Goal: Task Accomplishment & Management: Complete application form

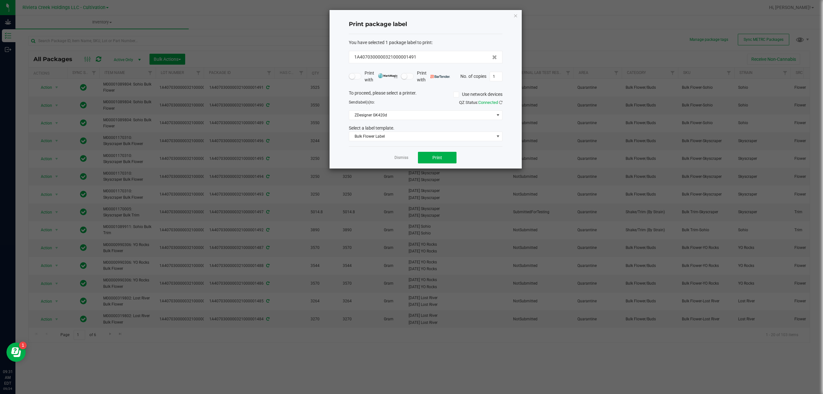
click at [517, 13] on icon "button" at bounding box center [515, 16] width 4 height 8
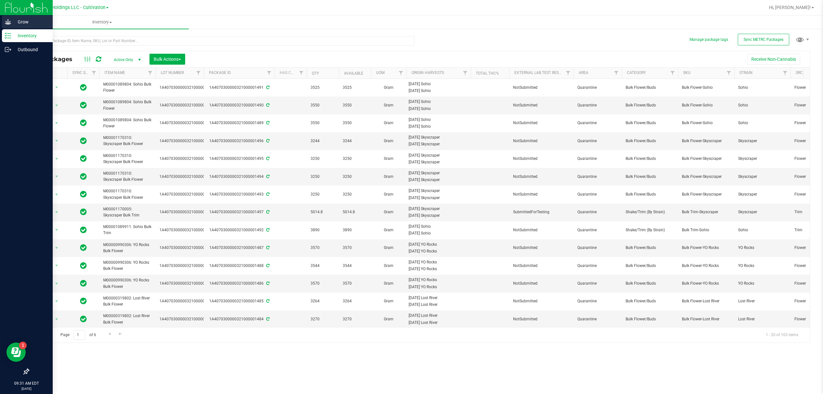
click at [14, 21] on p "Grow" at bounding box center [30, 22] width 39 height 8
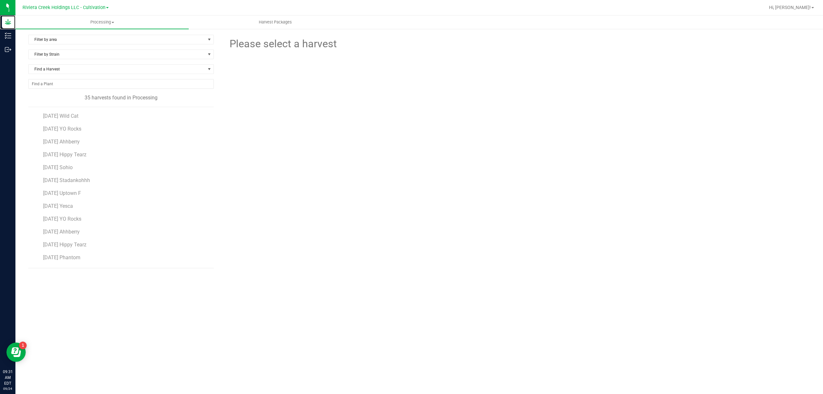
scroll to position [171, 0]
click at [95, 255] on span "[DATE] [PERSON_NAME]-GC" at bounding box center [75, 253] width 64 height 6
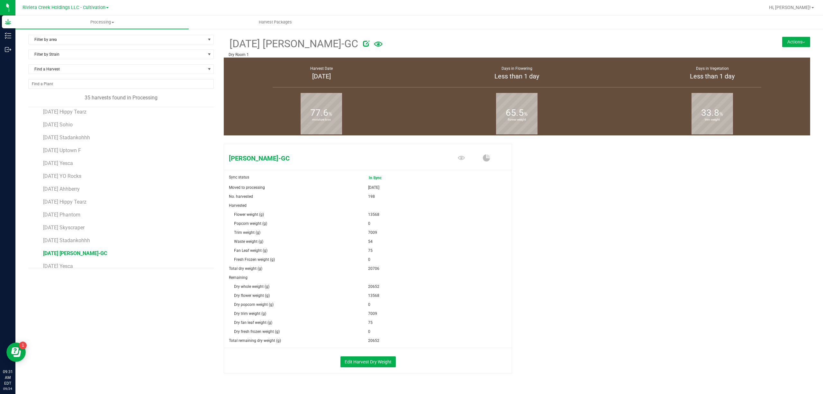
click at [791, 35] on div "Actions Create package from harvest Complete harvest Harvest notes" at bounding box center [761, 35] width 98 height 0
click at [793, 40] on button "Actions" at bounding box center [796, 42] width 28 height 10
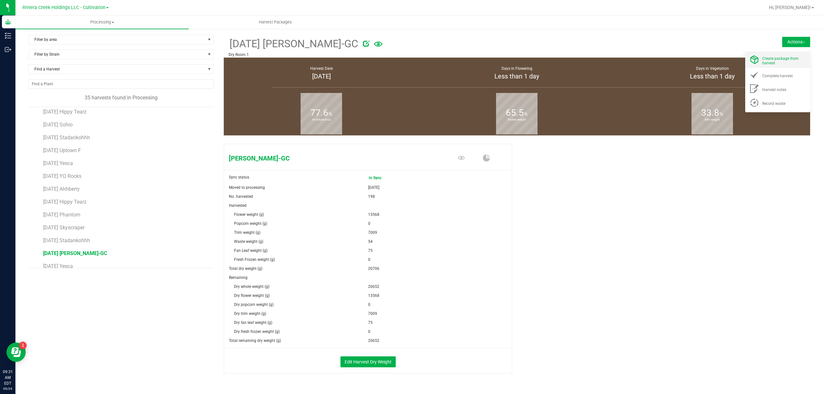
click at [785, 61] on div "Create package from harvest" at bounding box center [784, 59] width 44 height 11
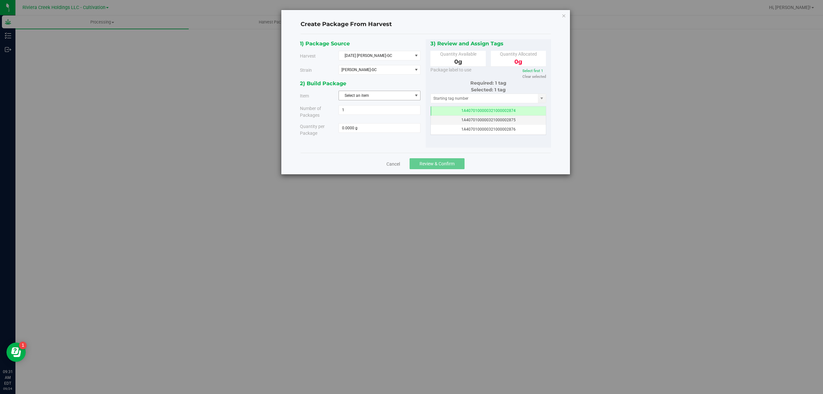
click at [376, 96] on span "Select an item" at bounding box center [375, 95] width 73 height 9
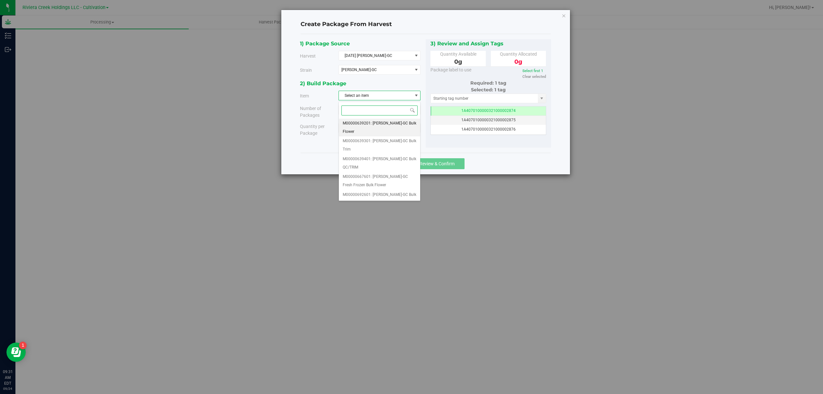
click at [403, 129] on span "M00000639201: [PERSON_NAME]-GC Bulk Flower" at bounding box center [380, 127] width 74 height 16
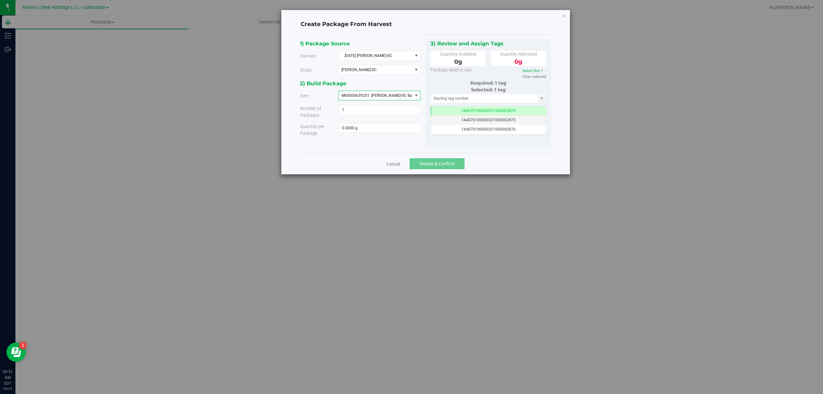
click at [409, 81] on div "2) Build Package" at bounding box center [360, 83] width 121 height 9
click at [376, 129] on span at bounding box center [379, 128] width 82 height 10
type input "4530"
type input "4530.0000 g"
click at [443, 99] on input "text" at bounding box center [484, 98] width 107 height 9
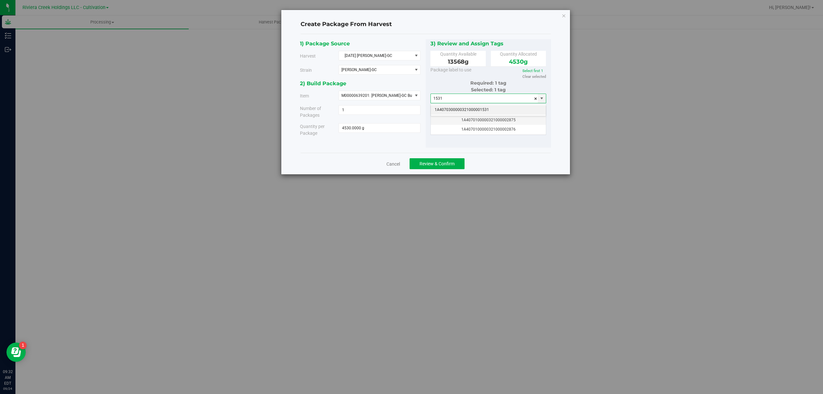
click at [473, 112] on li "1A4070300000321000001531" at bounding box center [488, 110] width 115 height 10
type input "1A4070300000321000001531"
click at [454, 159] on button "Review & Confirm" at bounding box center [436, 163] width 55 height 11
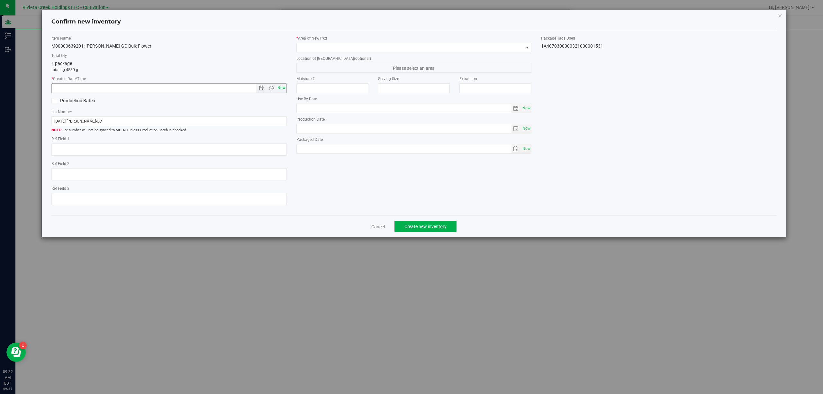
click at [285, 89] on span "Now" at bounding box center [281, 87] width 11 height 9
type input "[DATE] 9:32 AM"
click at [345, 49] on span at bounding box center [410, 47] width 227 height 9
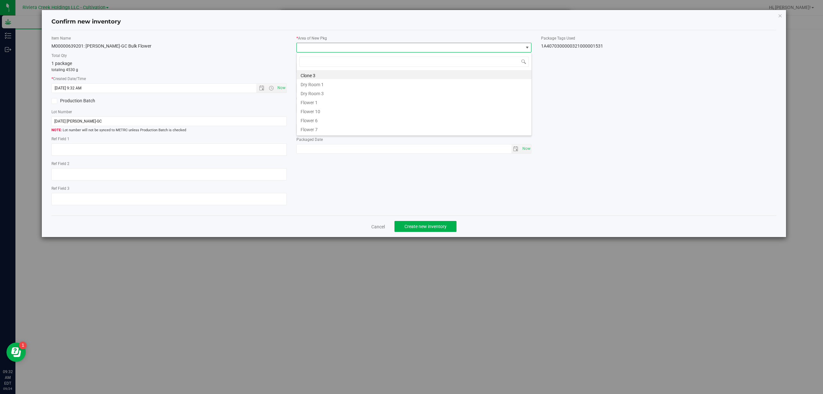
scroll to position [143, 0]
click at [331, 111] on li "Quarantine" at bounding box center [414, 111] width 235 height 9
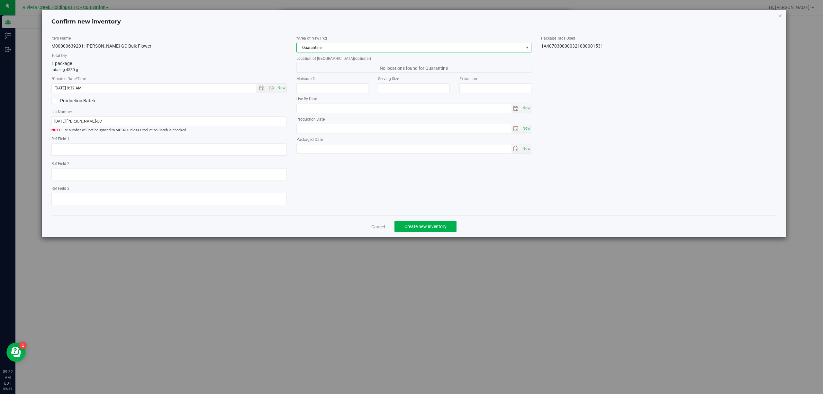
click at [594, 49] on div "1A4070300000321000001531" at bounding box center [658, 46] width 235 height 7
copy body "1A4070300000321000001531 Cancel Create new inventory"
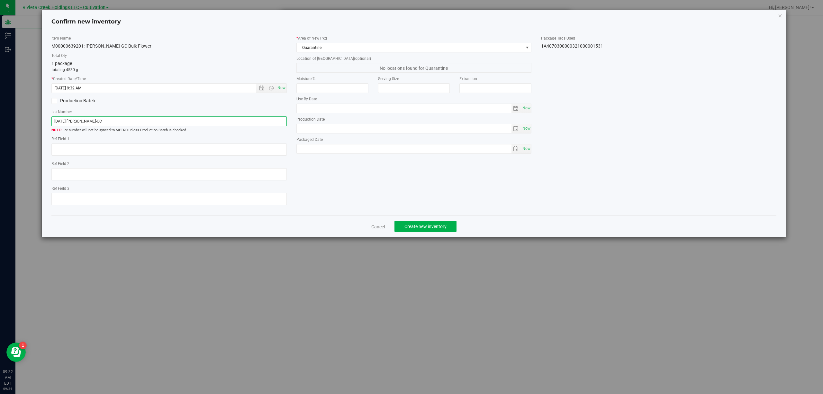
click at [163, 122] on input "[DATE] [PERSON_NAME]-GC" at bounding box center [168, 121] width 235 height 10
paste input "1A4070300000321000001531"
type input "1A4070300000321000001531"
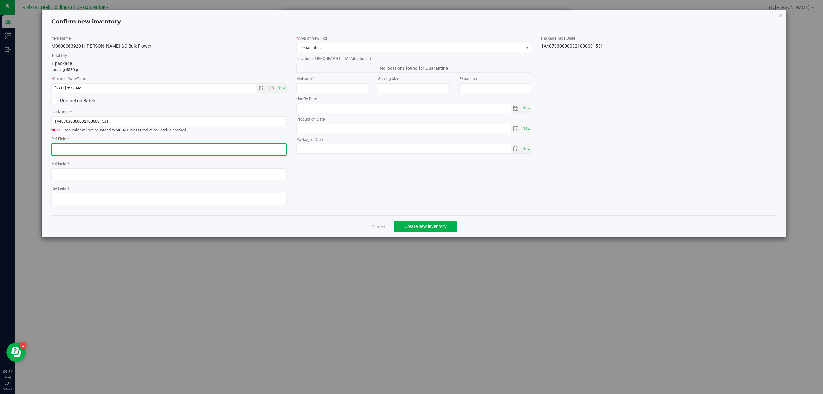
click at [129, 150] on textarea at bounding box center [168, 149] width 235 height 12
type textarea "B1-NYF-R3"
click at [441, 227] on span "Create new inventory" at bounding box center [425, 226] width 42 height 5
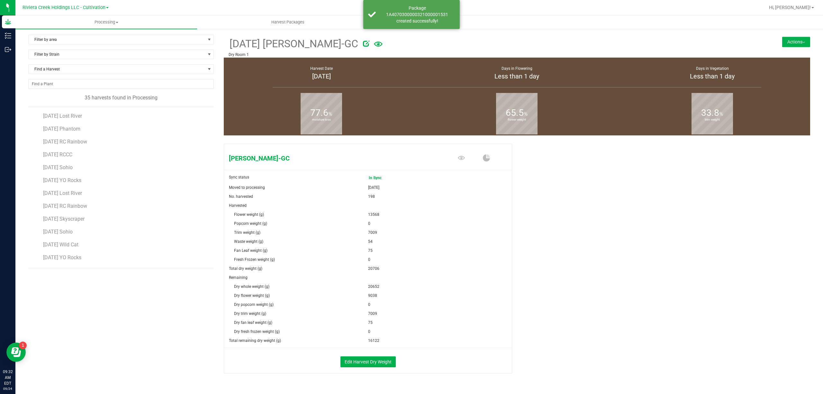
click at [787, 40] on button "Actions" at bounding box center [796, 42] width 28 height 10
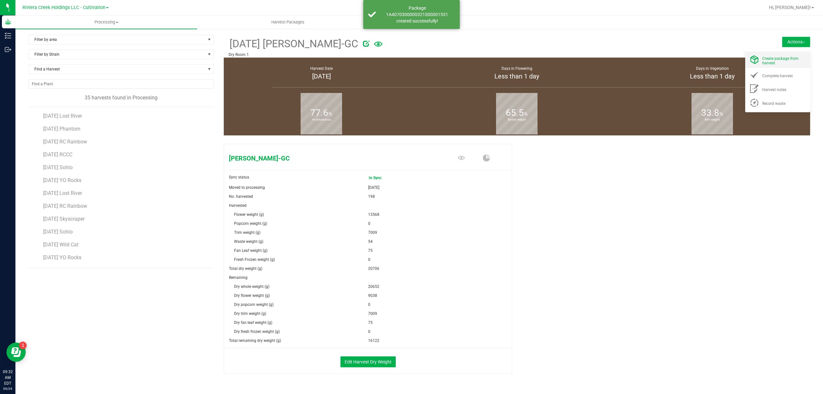
click at [779, 56] on span "Create package from harvest" at bounding box center [780, 60] width 36 height 9
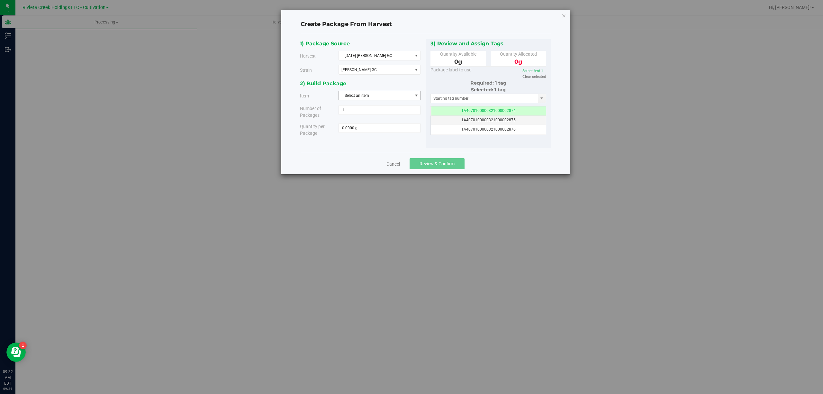
click at [375, 93] on span "Select an item" at bounding box center [375, 95] width 73 height 9
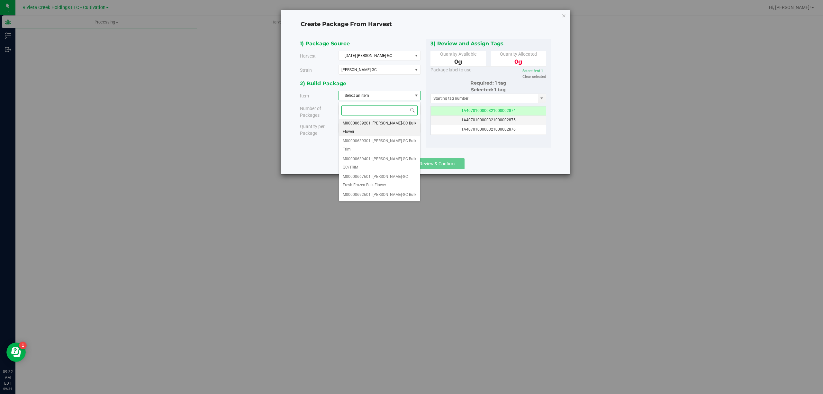
click at [379, 126] on span "M00000639201: [PERSON_NAME]-GC Bulk Flower" at bounding box center [380, 127] width 74 height 16
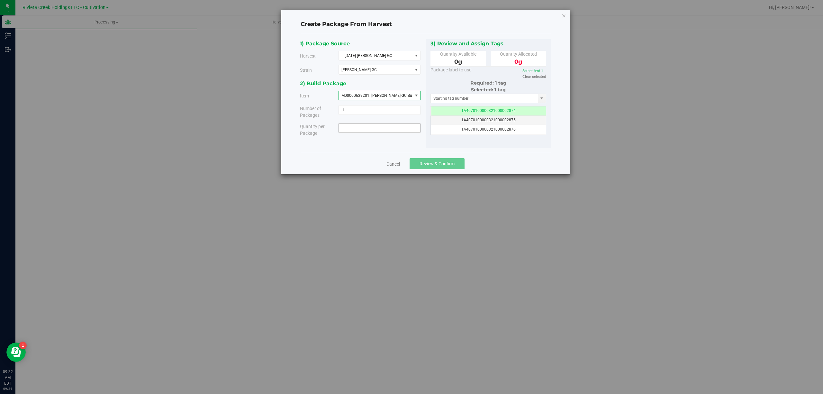
click at [371, 130] on span at bounding box center [379, 128] width 82 height 10
type input "4530"
type input "4530.0000 g"
click at [443, 101] on input "text" at bounding box center [484, 98] width 107 height 9
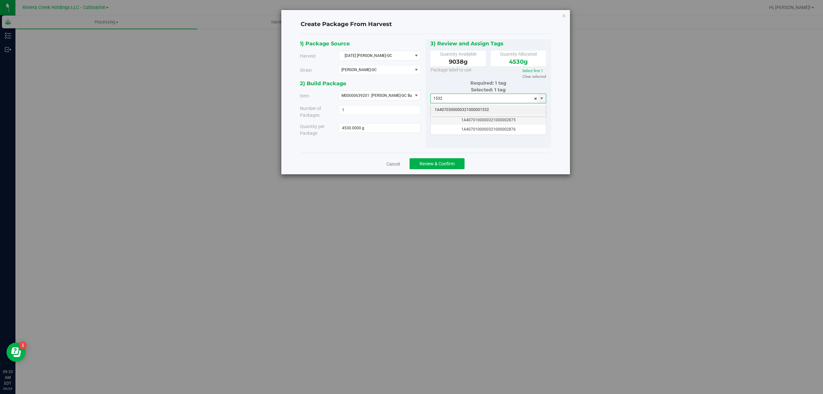
click at [476, 112] on li "1A4070300000321000001532" at bounding box center [488, 110] width 115 height 10
type input "1A4070300000321000001532"
click at [453, 164] on span "Review & Confirm" at bounding box center [436, 163] width 35 height 5
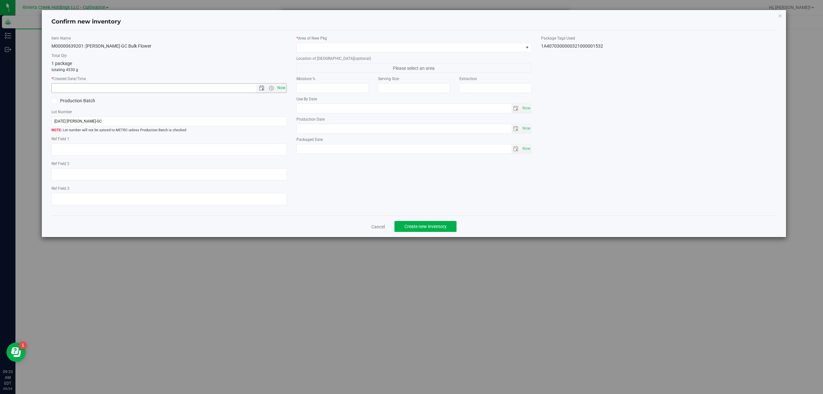
click at [283, 87] on span "Now" at bounding box center [281, 87] width 11 height 9
type input "[DATE] 9:33 AM"
click at [313, 49] on span at bounding box center [410, 47] width 227 height 9
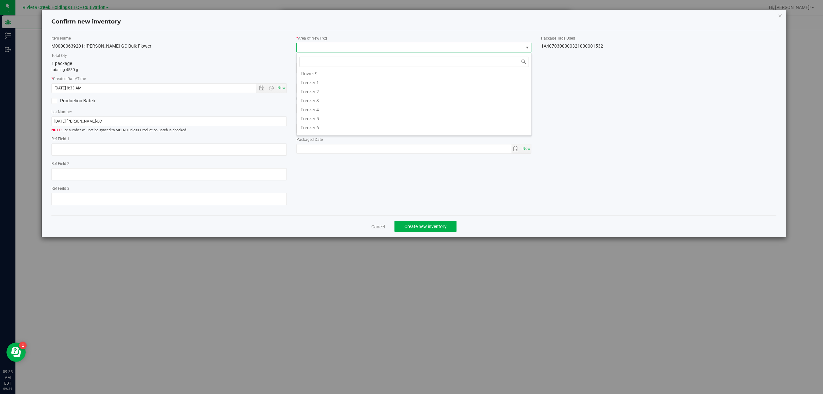
scroll to position [143, 0]
click at [322, 112] on li "Quarantine" at bounding box center [414, 111] width 235 height 9
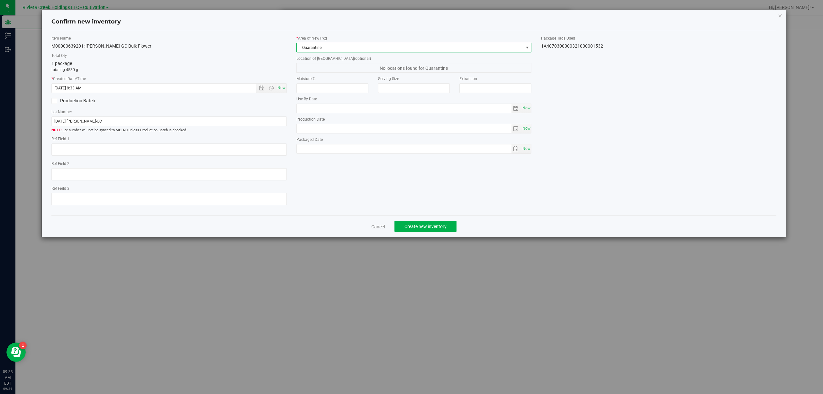
click at [594, 46] on div "1A4070300000321000001532" at bounding box center [658, 46] width 235 height 7
copy body "1A4070300000321000001532 Cancel Create new inventory"
click at [111, 121] on input "[DATE] [PERSON_NAME]-GC" at bounding box center [168, 121] width 235 height 10
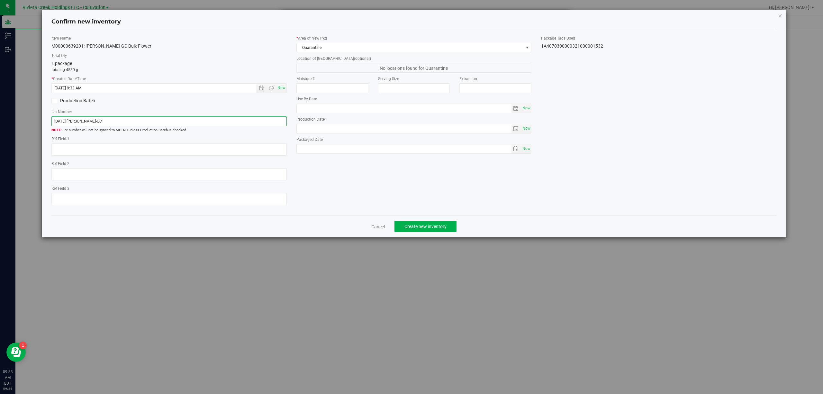
click at [111, 121] on input "[DATE] [PERSON_NAME]-GC" at bounding box center [168, 121] width 235 height 10
paste input "1A4070300000321000001532"
type input "1A4070300000321000001532"
click at [115, 148] on textarea at bounding box center [168, 149] width 235 height 12
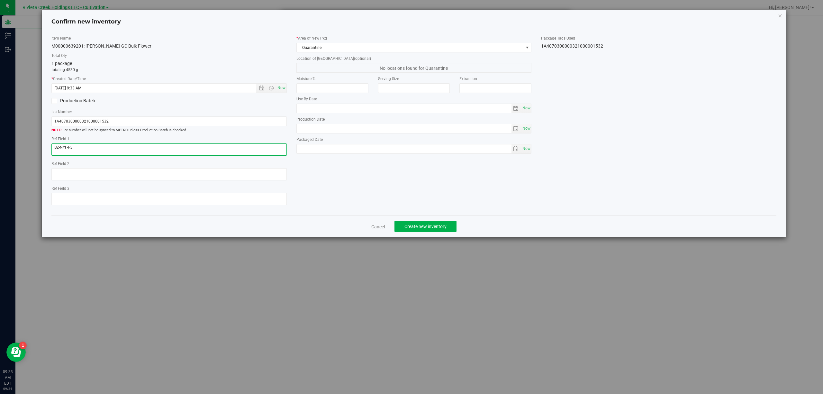
type textarea "B2-NYF-R3"
click at [350, 200] on div "Item Name M00000639201: [PERSON_NAME]-GC Bulk Flower Total Qty 1 package totali…" at bounding box center [414, 122] width 735 height 175
click at [427, 227] on span "Create new inventory" at bounding box center [425, 226] width 42 height 5
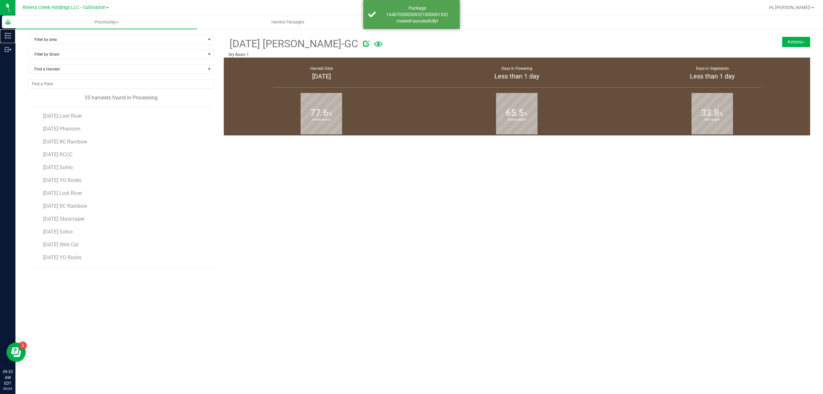
click at [5, 35] on icon at bounding box center [8, 35] width 6 height 6
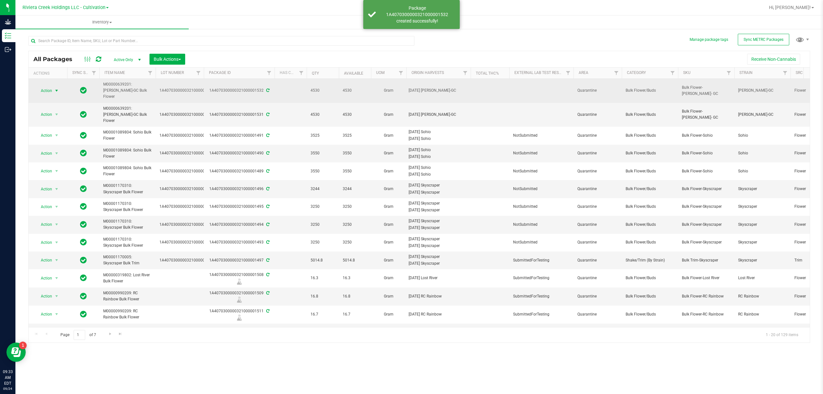
click at [51, 88] on span "Action" at bounding box center [43, 90] width 17 height 9
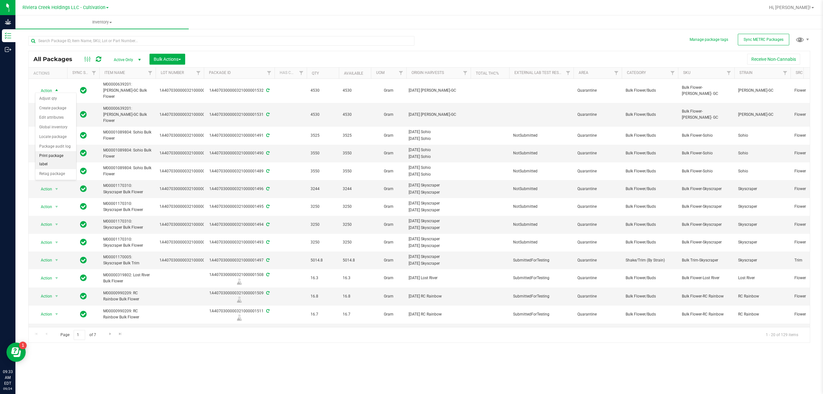
click at [65, 159] on li "Print package label" at bounding box center [55, 160] width 41 height 18
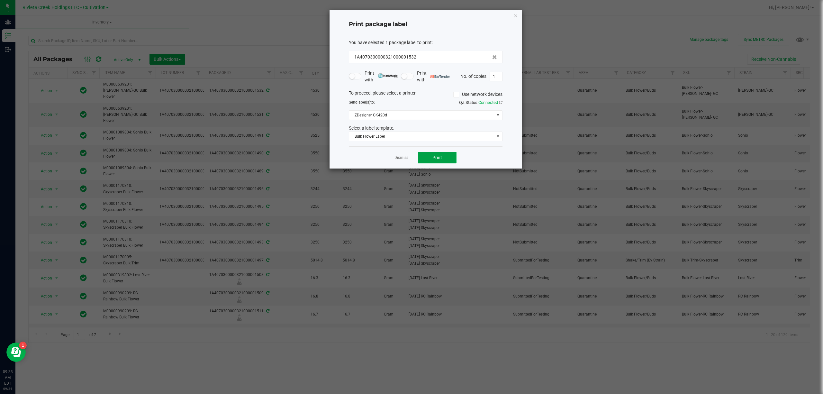
click at [431, 154] on button "Print" at bounding box center [437, 158] width 39 height 12
click at [419, 138] on span "Bulk Flower Label" at bounding box center [421, 136] width 145 height 9
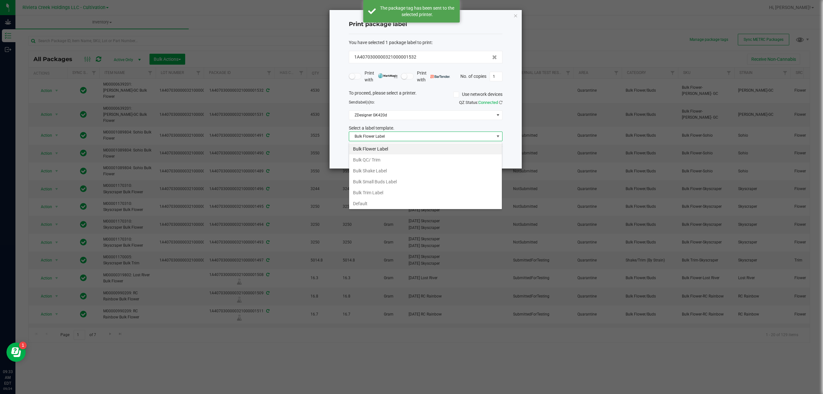
scroll to position [25, 0]
click at [397, 201] on li "Strain- Harvest Date Label" at bounding box center [425, 202] width 153 height 11
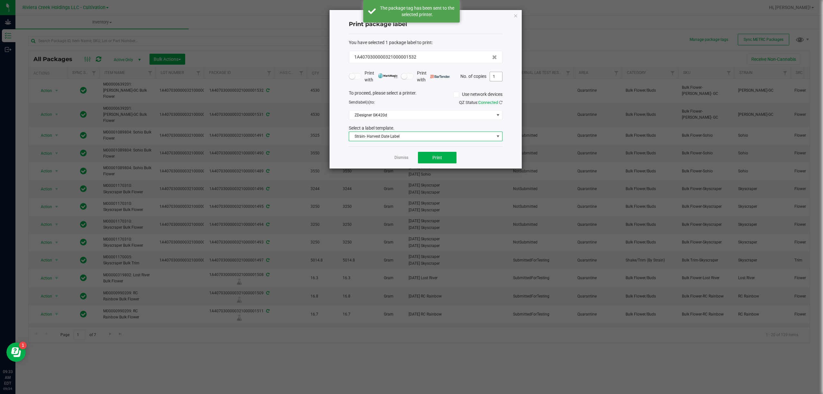
click at [499, 81] on input "1" at bounding box center [496, 76] width 12 height 9
type input "4"
click at [434, 157] on span "Print" at bounding box center [437, 157] width 10 height 5
click at [516, 13] on icon "button" at bounding box center [515, 16] width 4 height 8
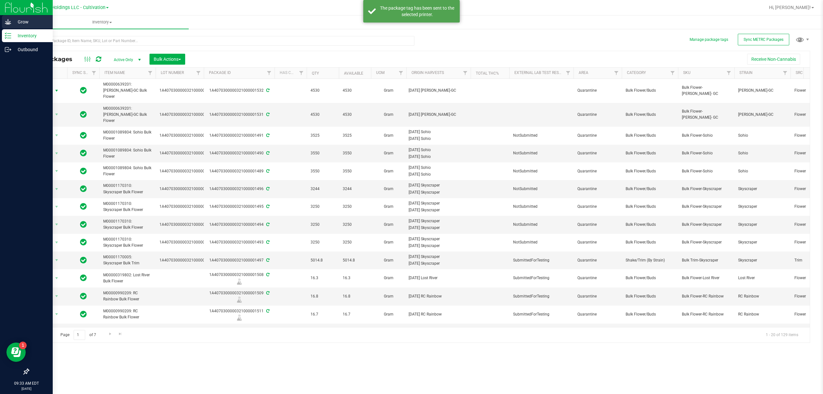
click at [13, 22] on p "Grow" at bounding box center [30, 22] width 39 height 8
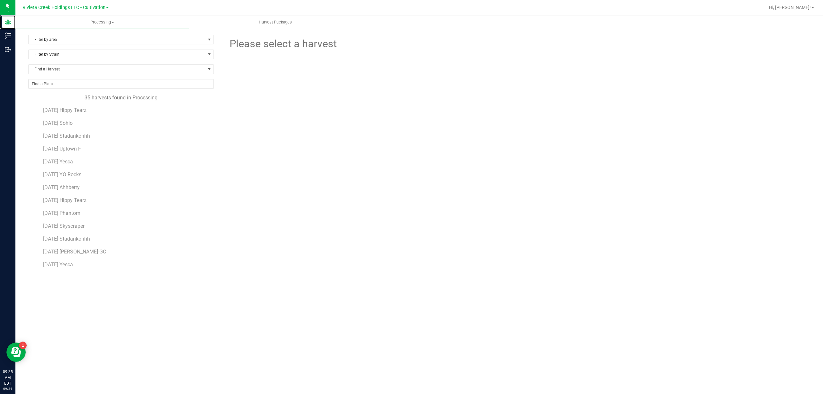
scroll to position [214, 0]
click at [96, 211] on span "[DATE] [PERSON_NAME]-GC" at bounding box center [75, 210] width 64 height 6
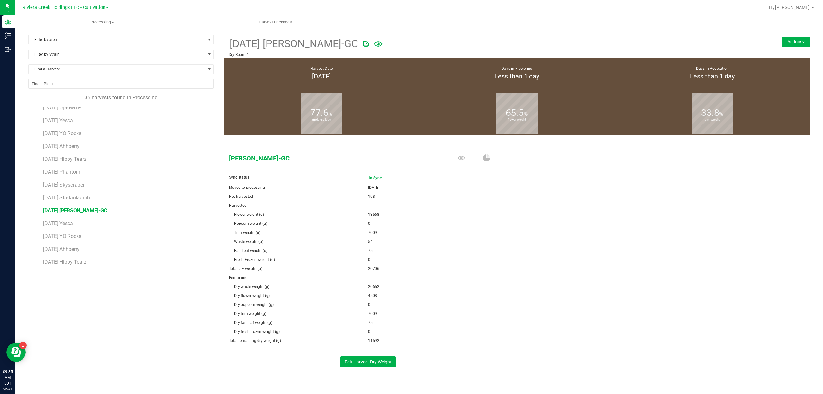
click at [783, 49] on div "[DATE] [PERSON_NAME]-GC Dry Room 1 Actions Create package from harvest Complete…" at bounding box center [517, 46] width 586 height 23
click at [784, 42] on button "Actions" at bounding box center [796, 42] width 28 height 10
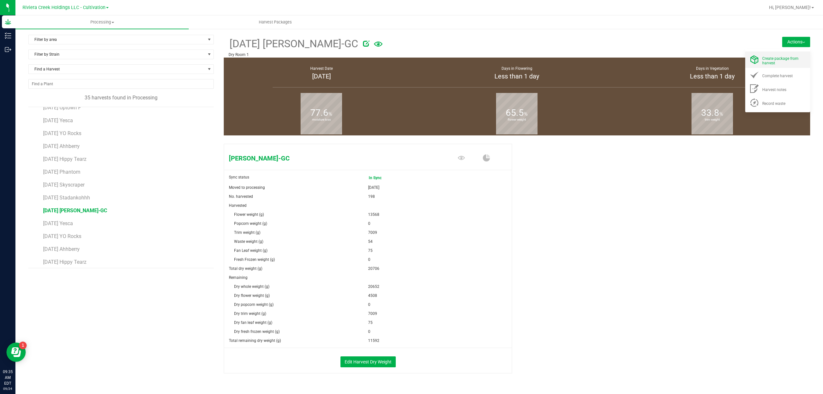
click at [781, 52] on li "Create package from harvest" at bounding box center [777, 59] width 65 height 16
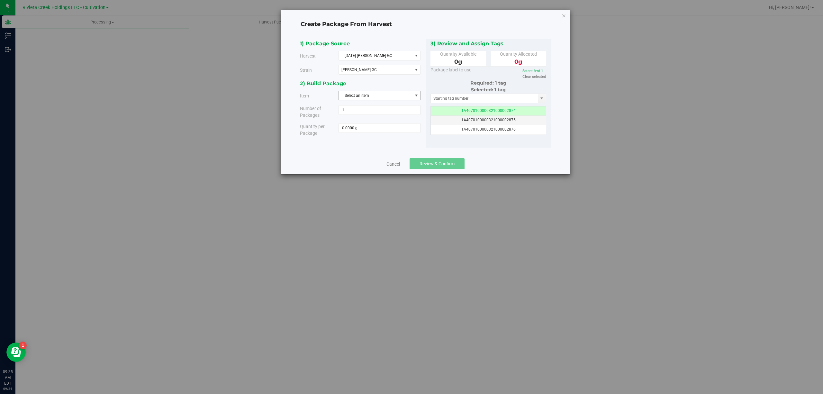
click at [361, 93] on span "Select an item" at bounding box center [375, 95] width 73 height 9
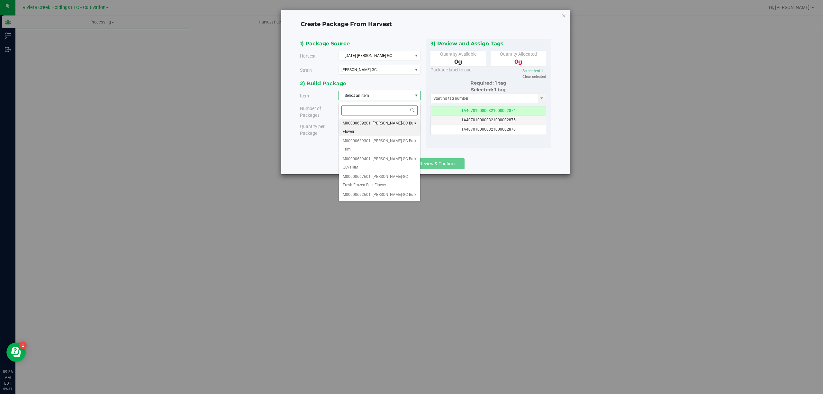
click at [397, 125] on span "M00000639201: [PERSON_NAME]-GC Bulk Flower" at bounding box center [380, 127] width 74 height 16
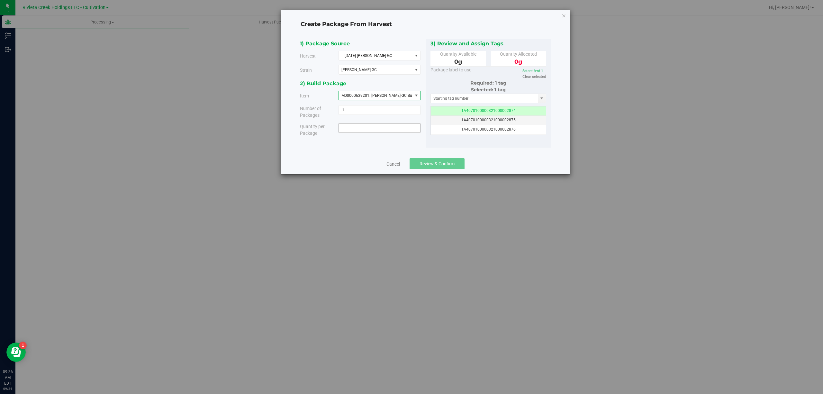
click at [376, 128] on span at bounding box center [379, 128] width 82 height 10
type input "4490"
type input "4490.0000 g"
click at [453, 101] on input "text" at bounding box center [484, 98] width 107 height 9
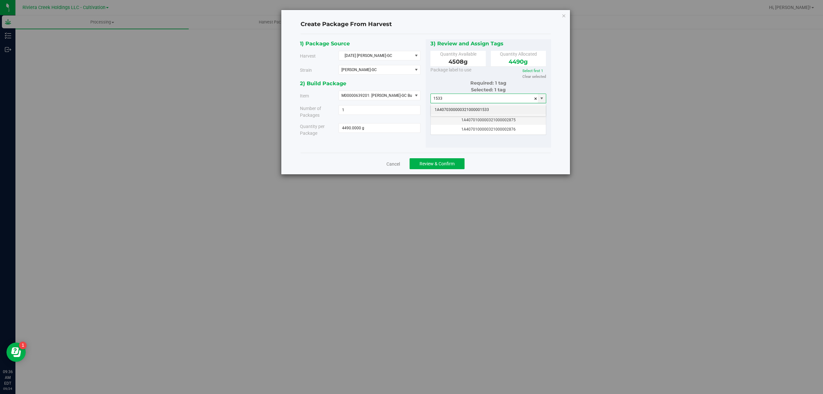
click at [482, 108] on li "1A4070300000321000001533" at bounding box center [488, 110] width 115 height 10
type input "1A4070300000321000001533"
click at [435, 165] on span "Review & Confirm" at bounding box center [436, 163] width 35 height 5
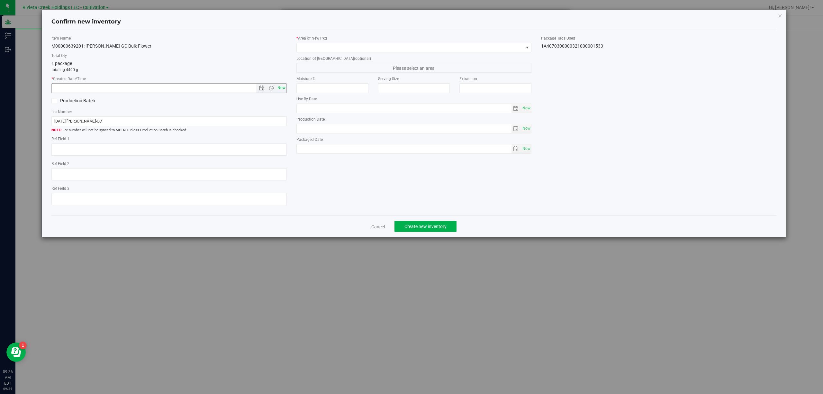
click at [284, 86] on span "Now" at bounding box center [281, 87] width 11 height 9
type input "[DATE] 9:36 AM"
click at [328, 50] on span at bounding box center [410, 47] width 227 height 9
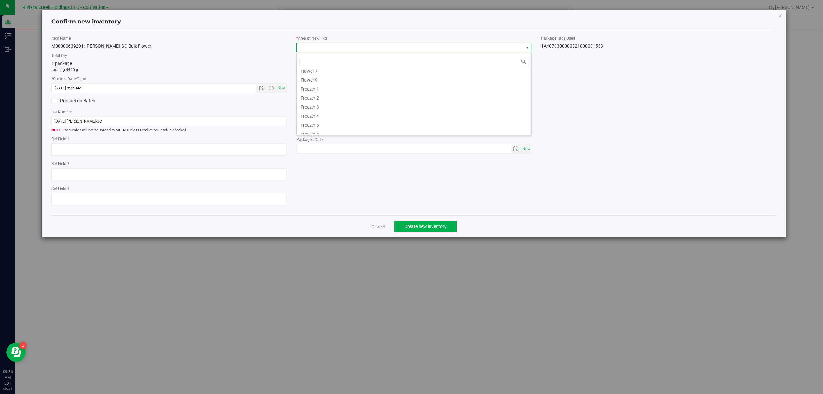
scroll to position [143, 0]
drag, startPoint x: 330, startPoint y: 112, endPoint x: 445, endPoint y: 93, distance: 116.2
click at [330, 112] on li "Quarantine" at bounding box center [414, 111] width 235 height 9
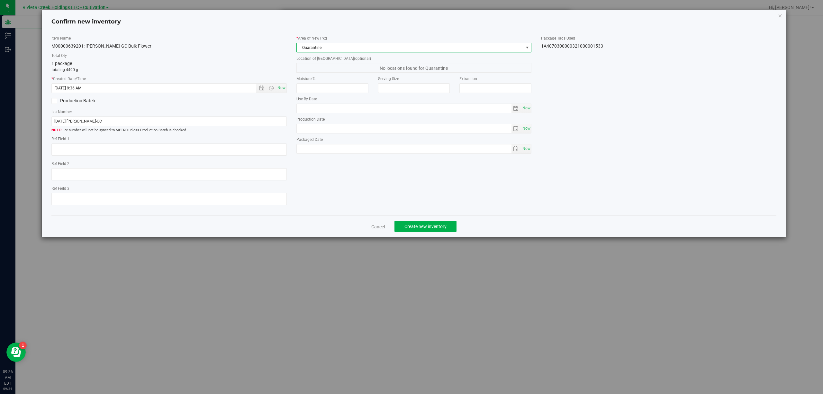
click at [593, 46] on div "1A4070300000321000001533" at bounding box center [658, 46] width 235 height 7
copy body "1A4070300000321000001533 Cancel Create new inventory"
click at [147, 125] on input "[DATE] [PERSON_NAME]-GC" at bounding box center [168, 121] width 235 height 10
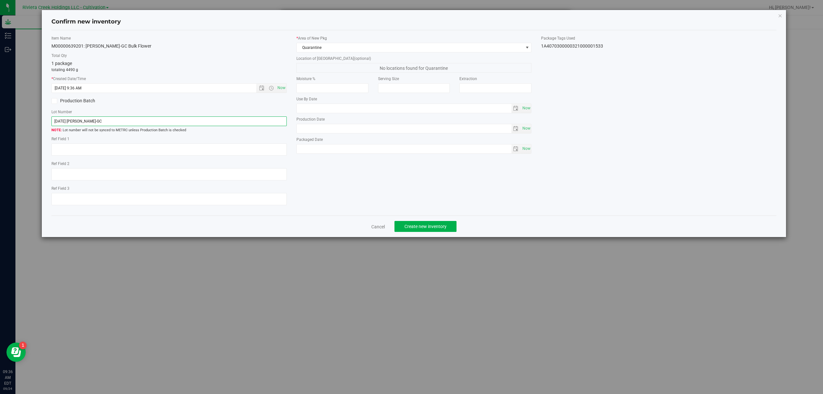
click at [147, 125] on input "[DATE] [PERSON_NAME]-GC" at bounding box center [168, 121] width 235 height 10
drag, startPoint x: 147, startPoint y: 125, endPoint x: 151, endPoint y: 124, distance: 4.4
click at [151, 124] on input "[DATE] [PERSON_NAME]-GC" at bounding box center [168, 121] width 235 height 10
click at [153, 124] on input "[DATE] [PERSON_NAME]-GC" at bounding box center [168, 121] width 235 height 10
click at [153, 123] on input "[DATE] [PERSON_NAME]-GC" at bounding box center [168, 121] width 235 height 10
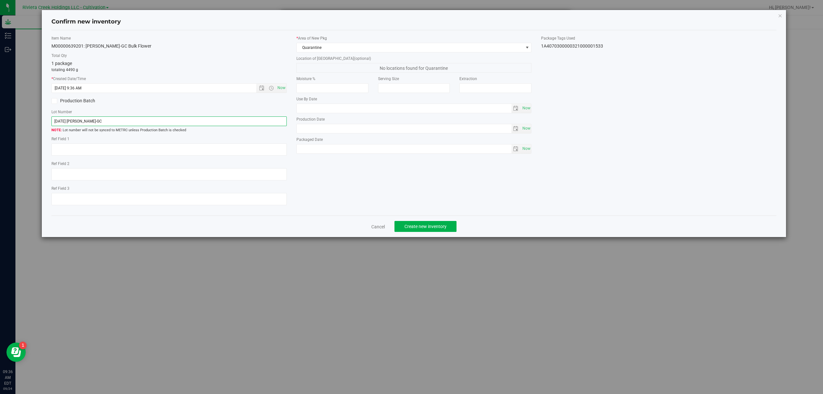
click at [153, 123] on input "[DATE] [PERSON_NAME]-GC" at bounding box center [168, 121] width 235 height 10
paste input "1A4070300000321000001533"
type input "1A4070300000321000001533"
click at [131, 156] on textarea at bounding box center [168, 149] width 235 height 12
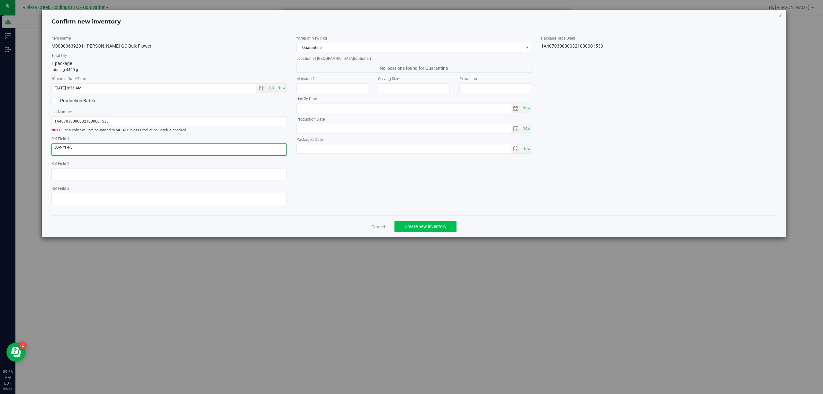
type textarea "B3-NYF-R3"
click at [431, 229] on span "Create new inventory" at bounding box center [425, 226] width 42 height 5
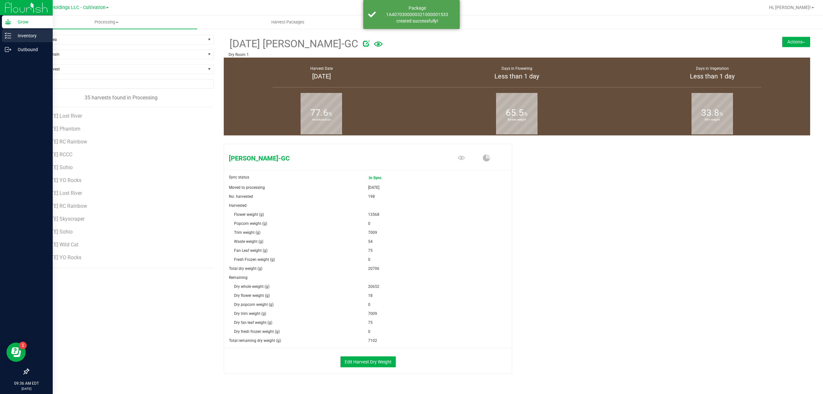
click at [13, 36] on p "Inventory" at bounding box center [30, 36] width 39 height 8
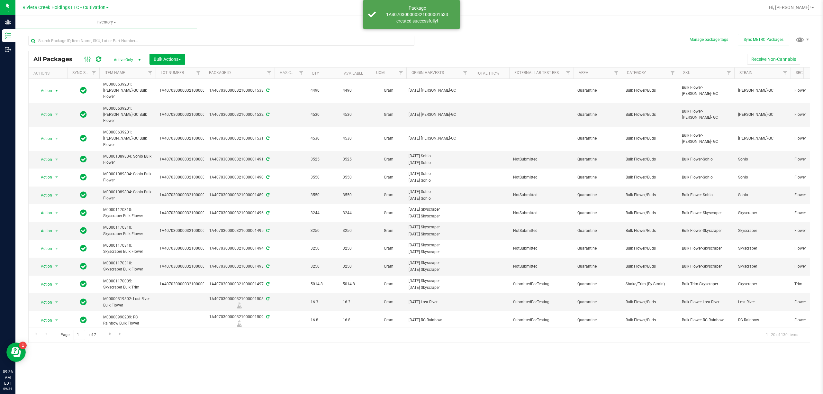
click at [50, 92] on span "Action" at bounding box center [43, 90] width 17 height 9
click at [58, 154] on li "Print package label" at bounding box center [55, 160] width 41 height 18
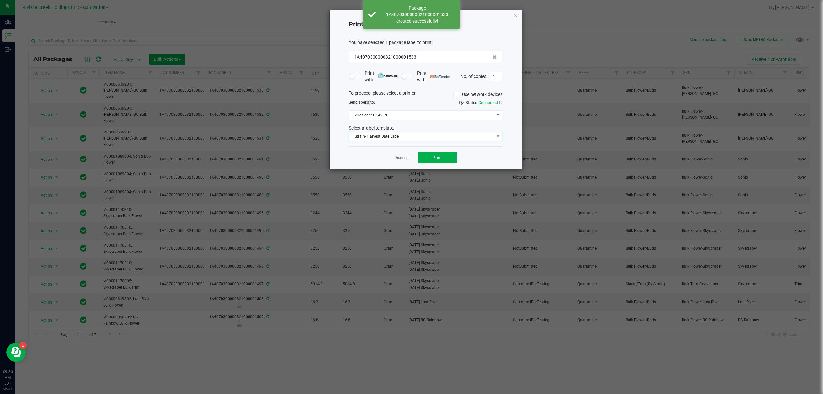
click at [416, 139] on span "Strain- Harvest Date Label" at bounding box center [421, 136] width 145 height 9
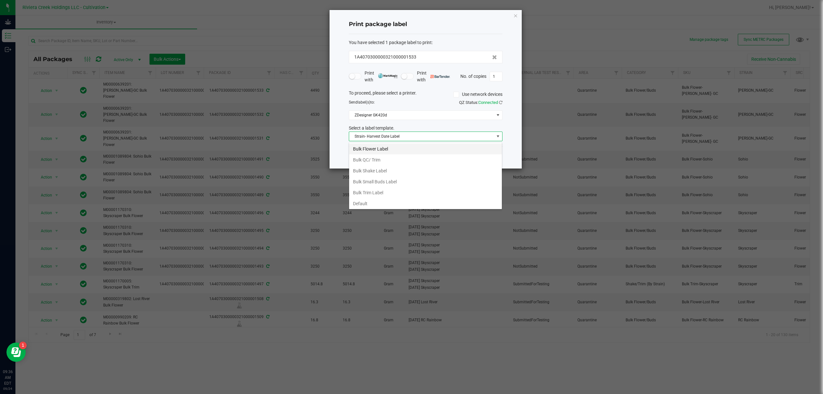
click at [382, 153] on li "Bulk Flower Label" at bounding box center [425, 148] width 153 height 11
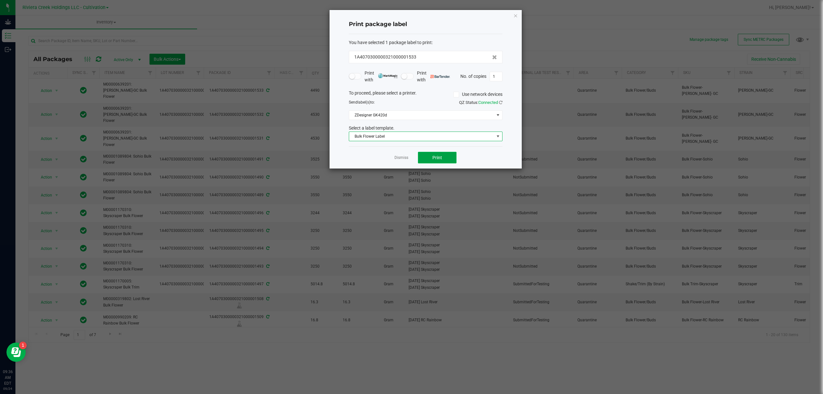
click at [428, 154] on button "Print" at bounding box center [437, 158] width 39 height 12
click at [414, 134] on span "Bulk Flower Label" at bounding box center [421, 136] width 145 height 9
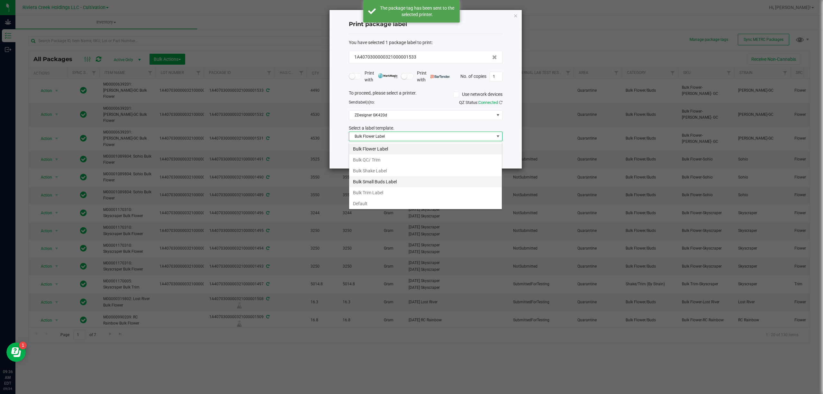
scroll to position [10, 153]
drag, startPoint x: 378, startPoint y: 191, endPoint x: 474, endPoint y: 131, distance: 112.6
click at [378, 190] on li "Bulk Trim Label" at bounding box center [425, 192] width 153 height 11
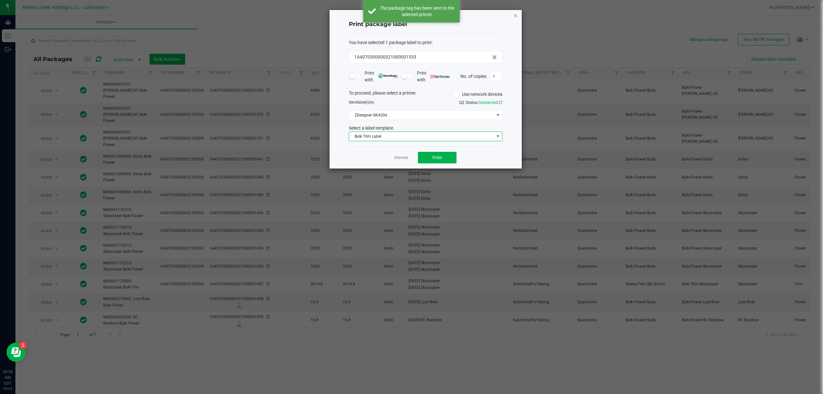
click at [515, 16] on icon "button" at bounding box center [515, 16] width 4 height 8
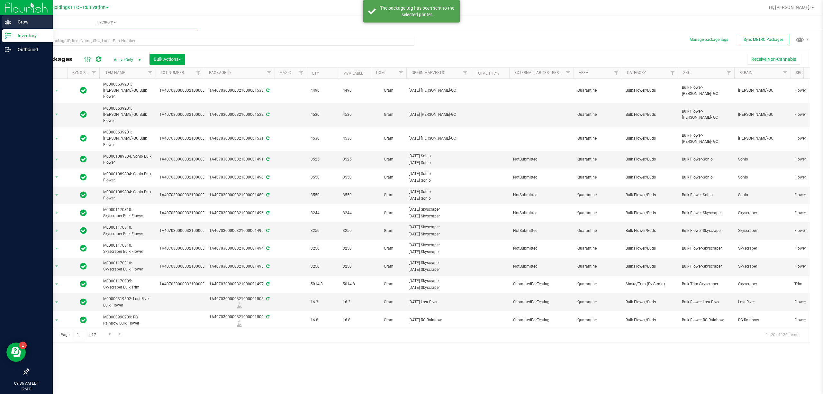
click at [5, 23] on icon at bounding box center [8, 21] width 6 height 5
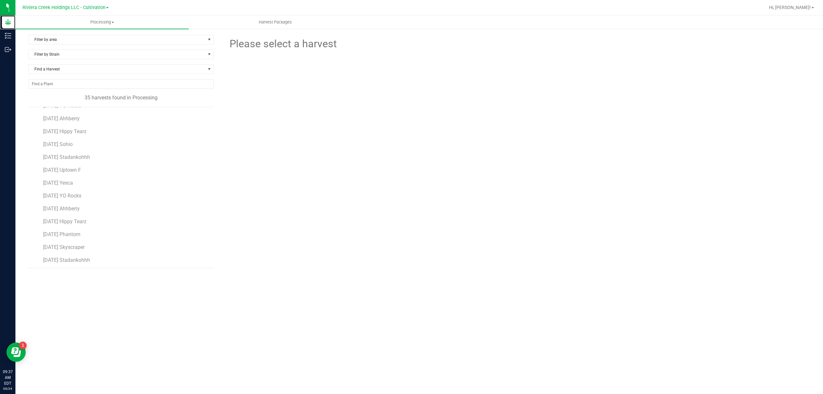
scroll to position [171, 0]
click at [95, 252] on span "[DATE] [PERSON_NAME]-GC" at bounding box center [75, 253] width 64 height 6
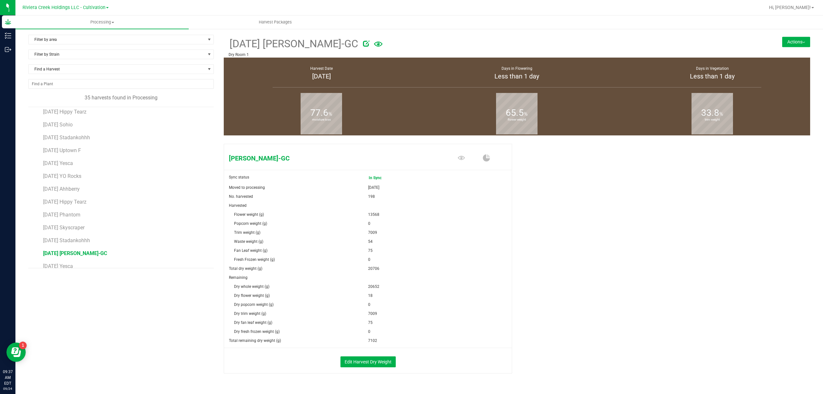
click at [794, 46] on button "Actions" at bounding box center [796, 42] width 28 height 10
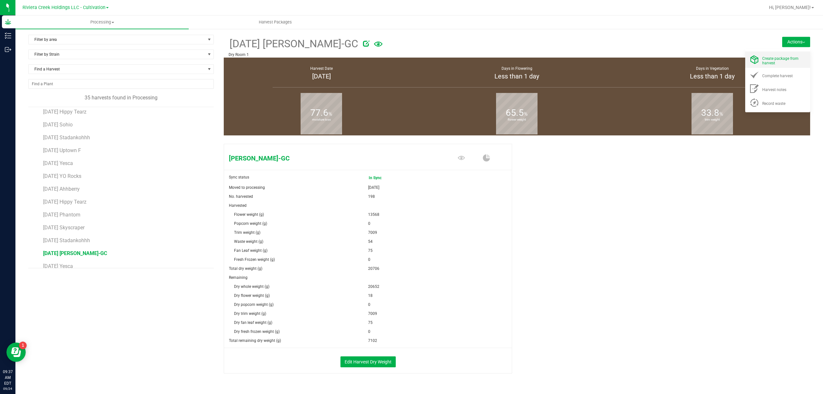
click at [790, 58] on span "Create package from harvest" at bounding box center [780, 60] width 36 height 9
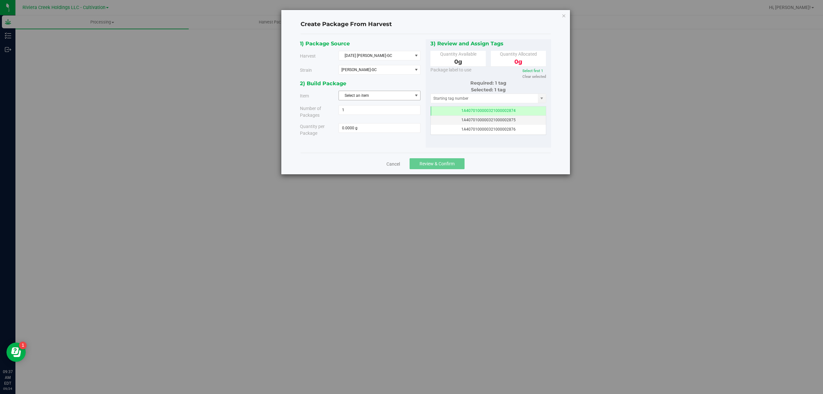
click at [369, 98] on span "Select an item" at bounding box center [375, 95] width 73 height 9
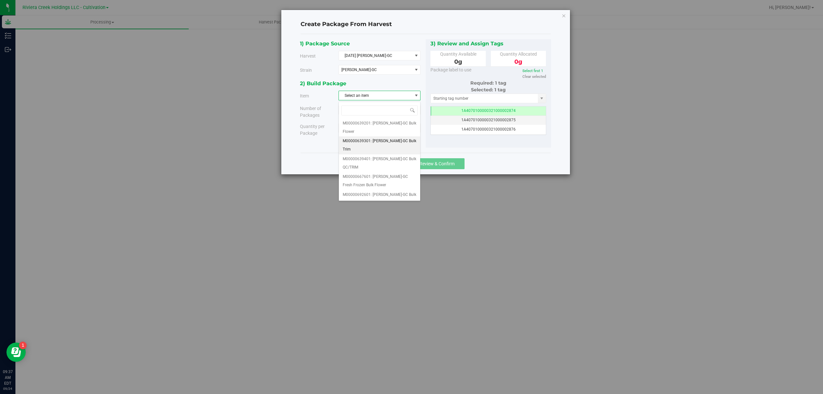
click at [397, 148] on span "M00000639301: [PERSON_NAME]-GC Bulk Trim" at bounding box center [380, 145] width 74 height 16
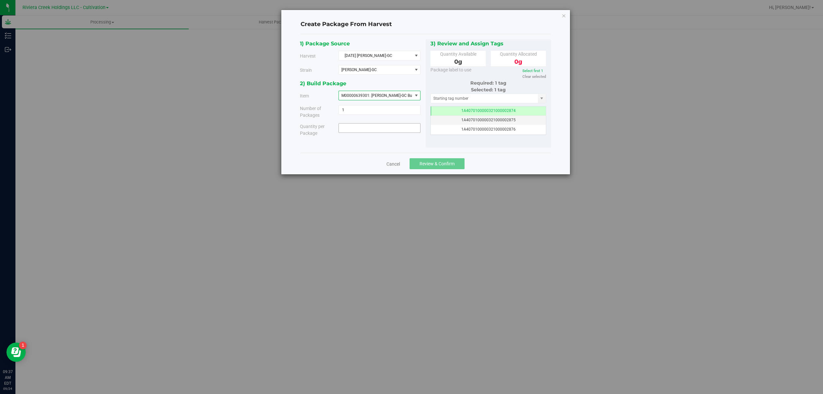
click at [378, 126] on span at bounding box center [379, 128] width 82 height 10
type input "7000"
type input "7000.0000 g"
click at [449, 100] on input "text" at bounding box center [484, 98] width 107 height 9
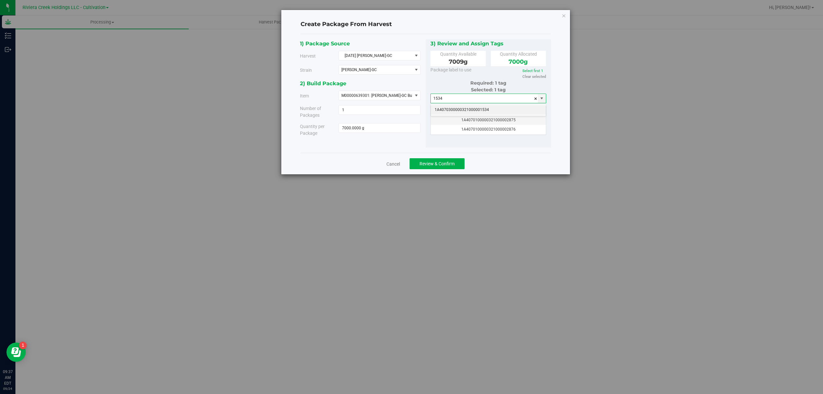
click at [460, 107] on li "1A4070300000321000001534" at bounding box center [488, 110] width 115 height 10
type input "1A4070300000321000001534"
click at [447, 160] on button "Review & Confirm" at bounding box center [436, 163] width 55 height 11
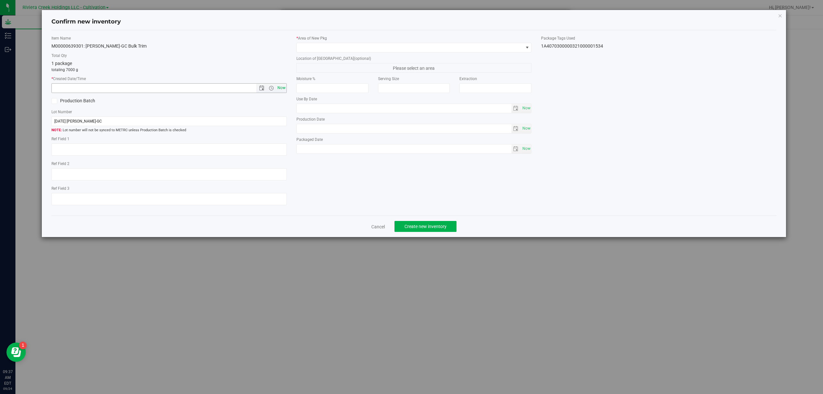
click at [282, 89] on span "Now" at bounding box center [281, 87] width 11 height 9
type input "[DATE] 9:37 AM"
click at [319, 57] on label "Location of [GEOGRAPHIC_DATA] (optional)" at bounding box center [413, 59] width 235 height 6
click at [323, 50] on span at bounding box center [410, 47] width 227 height 9
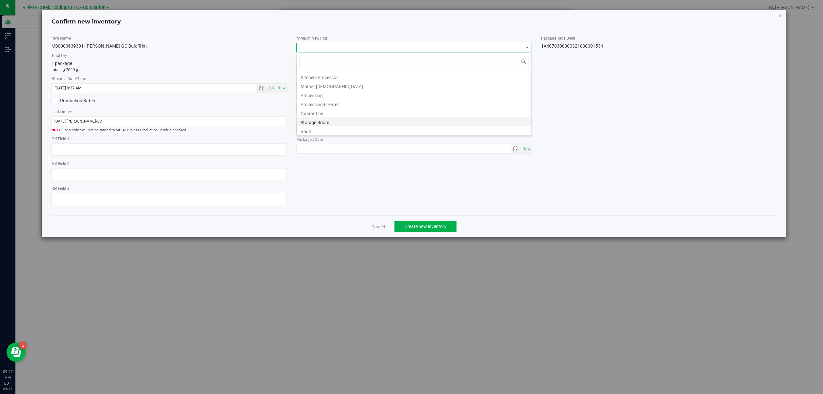
scroll to position [143, 0]
click at [326, 112] on li "Quarantine" at bounding box center [414, 111] width 235 height 9
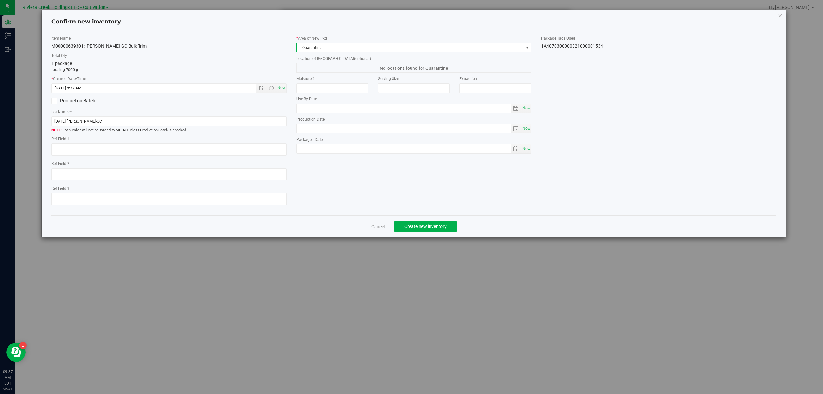
click at [566, 45] on div "1A4070300000321000001534" at bounding box center [658, 46] width 235 height 7
copy body "1A4070300000321000001534 Cancel Create new inventory"
click at [158, 117] on input "[DATE] [PERSON_NAME]-GC" at bounding box center [168, 121] width 235 height 10
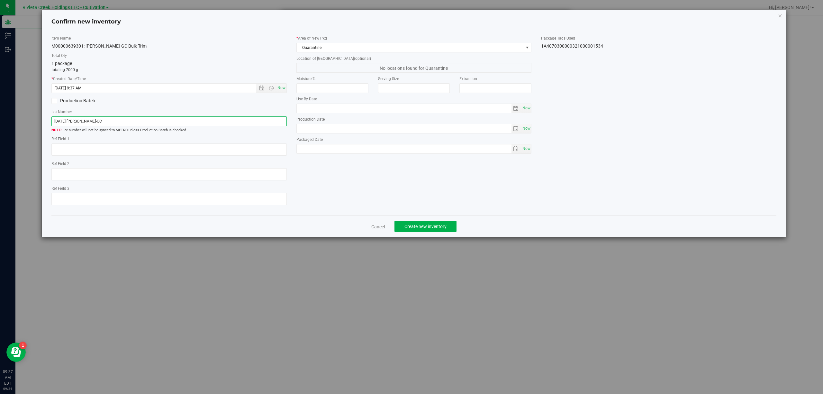
click at [157, 117] on input "[DATE] [PERSON_NAME]-GC" at bounding box center [168, 121] width 235 height 10
paste input "1A4070300000321000001534"
type input "1A4070300000321000001534"
click at [134, 148] on textarea at bounding box center [168, 149] width 235 height 12
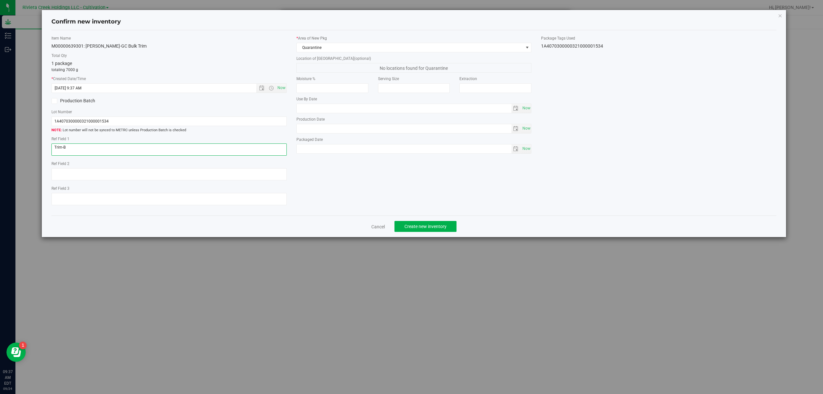
type textarea "Trim-B"
click at [421, 222] on div "Cancel Create new inventory" at bounding box center [413, 226] width 725 height 22
click at [421, 226] on button "Create new inventory" at bounding box center [425, 226] width 62 height 11
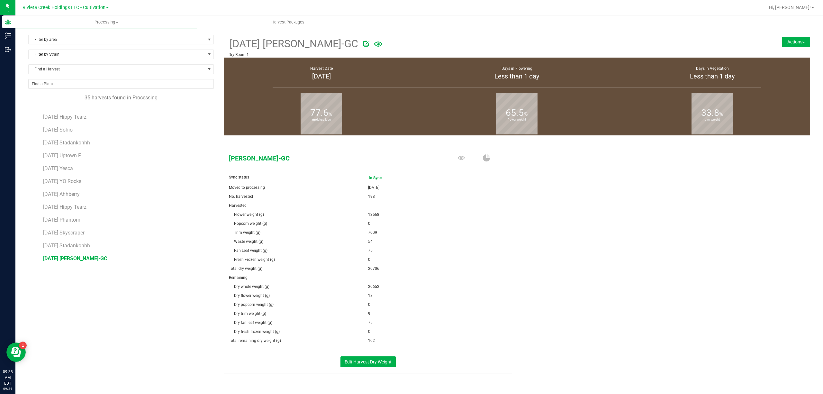
scroll to position [171, 0]
click at [782, 39] on button "Actions" at bounding box center [796, 42] width 28 height 10
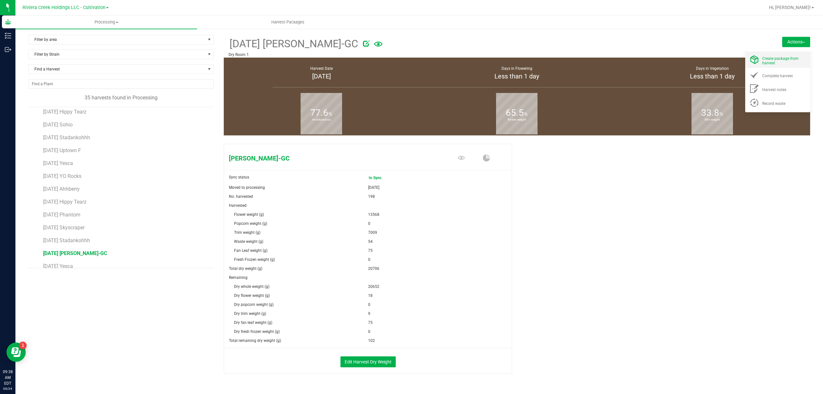
click at [767, 67] on li "Create package from harvest" at bounding box center [777, 59] width 65 height 16
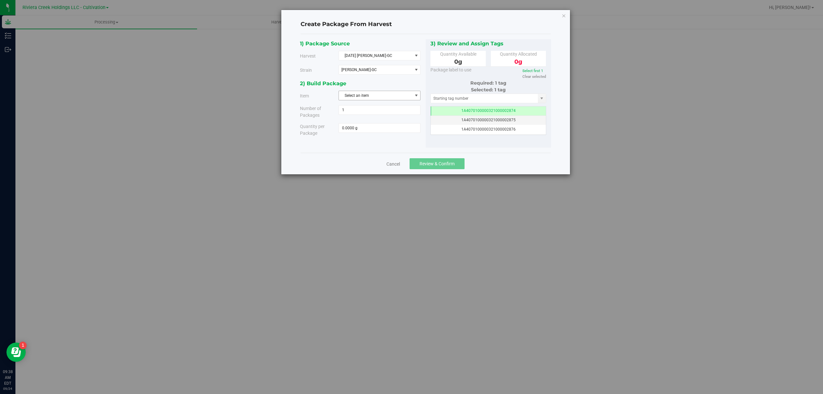
click at [412, 96] on span "select" at bounding box center [416, 95] width 8 height 9
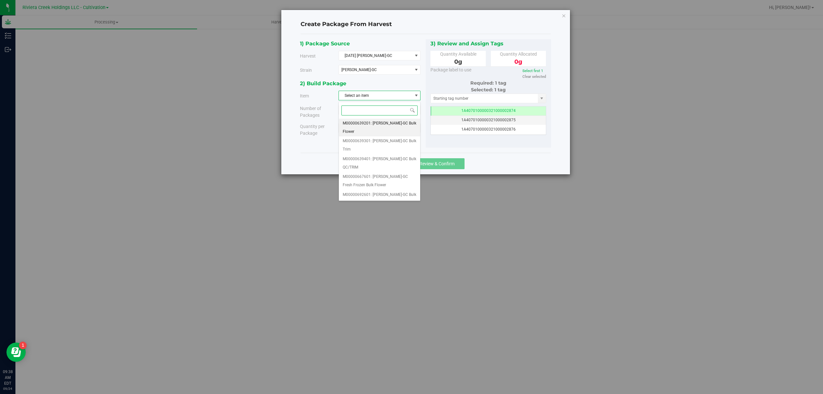
click at [403, 123] on span "M00000639201: [PERSON_NAME]-GC Bulk Flower" at bounding box center [380, 127] width 74 height 16
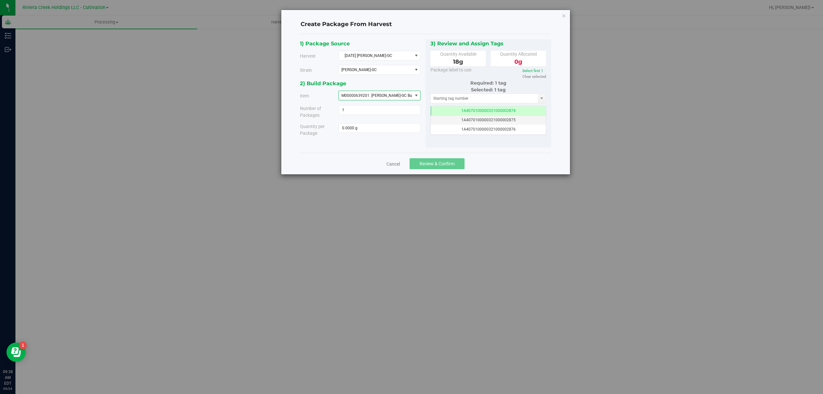
click at [410, 93] on span "M00000639201: [PERSON_NAME]-GC Bulk Flower" at bounding box center [375, 95] width 73 height 9
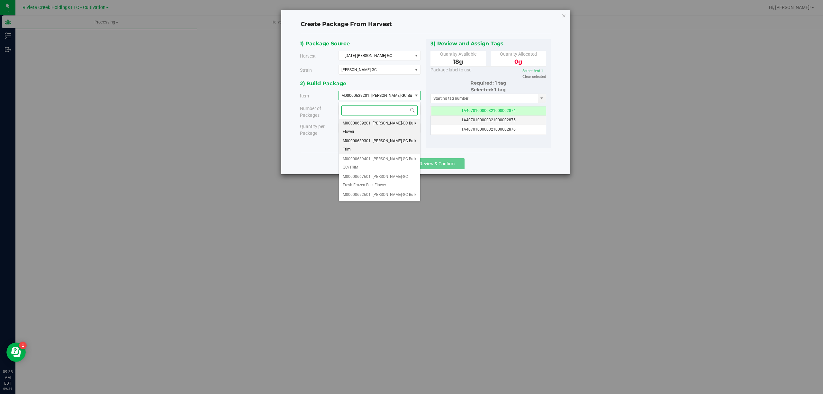
click at [395, 140] on span "M00000639301: [PERSON_NAME]-GC Bulk Trim" at bounding box center [380, 145] width 74 height 16
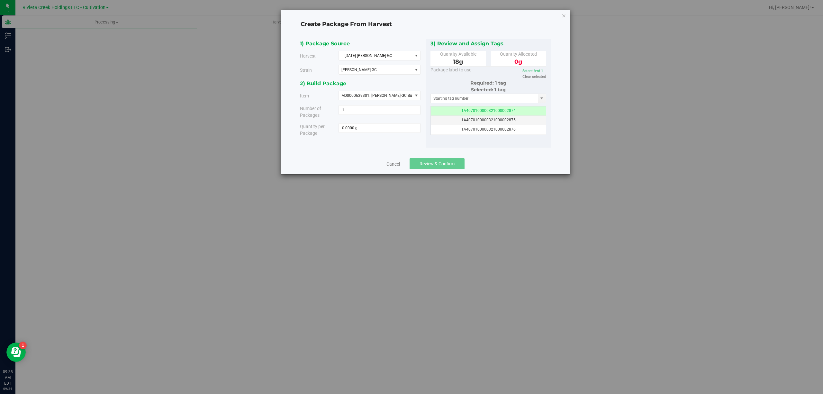
click at [409, 79] on div "1) Package Source Harvest [DATE] [PERSON_NAME]-GC Select [DATE] Lost River [DAT…" at bounding box center [363, 59] width 126 height 40
click at [563, 17] on icon "button" at bounding box center [563, 16] width 4 height 8
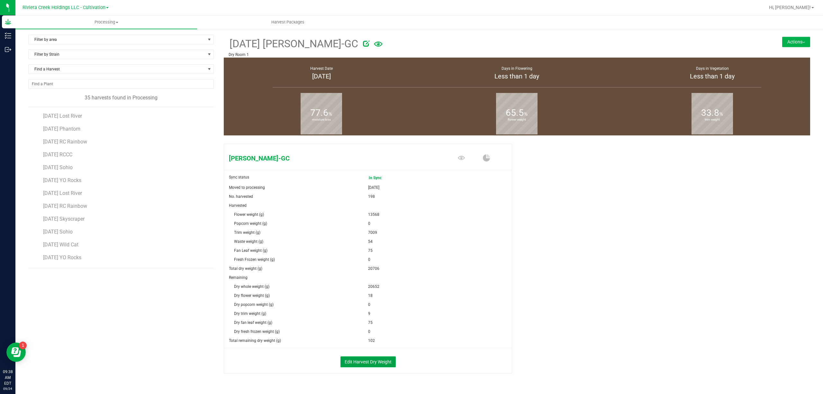
click at [359, 358] on button "Edit Harvest Dry Weight" at bounding box center [367, 361] width 55 height 11
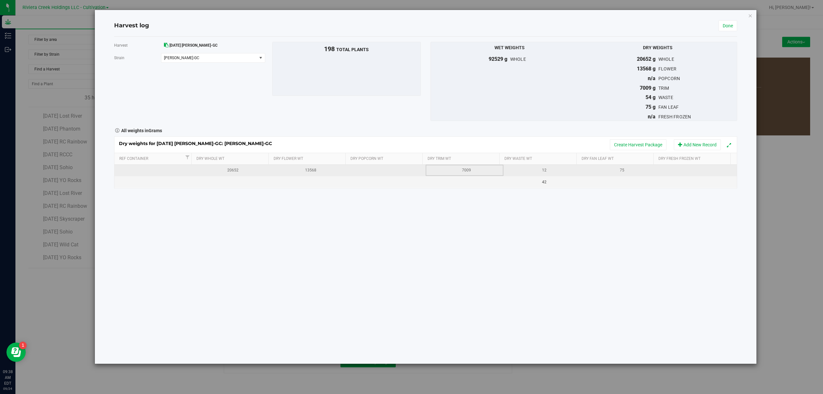
click at [487, 173] on div "7009" at bounding box center [466, 170] width 73 height 6
type input "7000"
click at [323, 170] on div "Dry weights for [DATE] [PERSON_NAME]-GC: [PERSON_NAME]-GC Create Harvest Packag…" at bounding box center [425, 162] width 623 height 52
click at [323, 170] on div "13568" at bounding box center [310, 170] width 73 height 6
type input "13550"
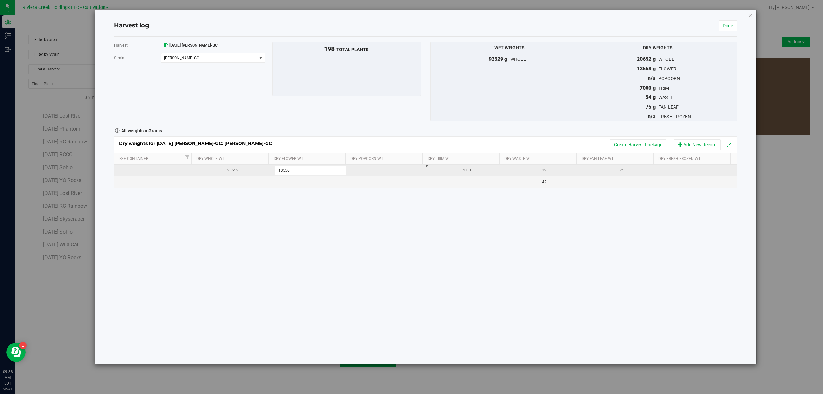
click at [625, 168] on div "Dry weights for [DATE] [PERSON_NAME]-GC: [PERSON_NAME]-GC Create Harvest Packag…" at bounding box center [425, 162] width 623 height 52
click at [636, 173] on div "75" at bounding box center [622, 170] width 73 height 6
type input "7"
type input "102"
type input "102.0000 g"
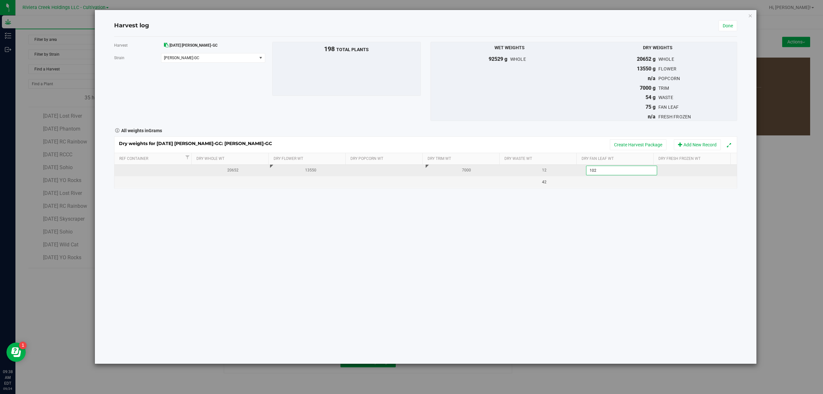
click at [643, 226] on div "Harvest [DATE] [GEOGRAPHIC_DATA]-[PERSON_NAME][GEOGRAPHIC_DATA] [PERSON_NAME]-G…" at bounding box center [425, 200] width 623 height 327
click at [732, 25] on link "Done" at bounding box center [727, 25] width 19 height 11
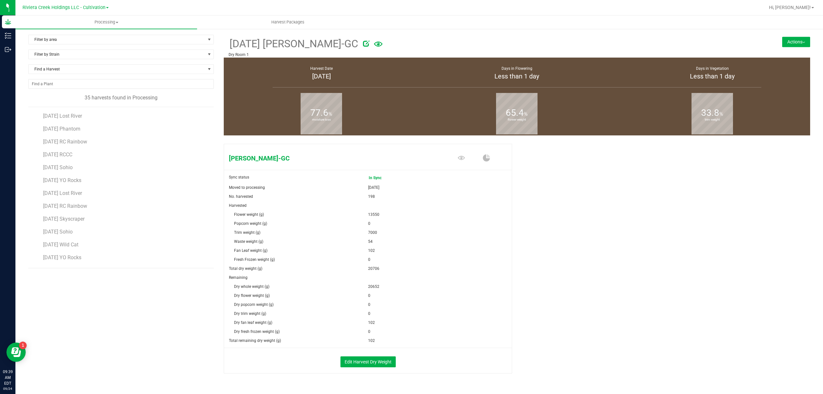
click at [790, 41] on button "Actions" at bounding box center [796, 42] width 28 height 10
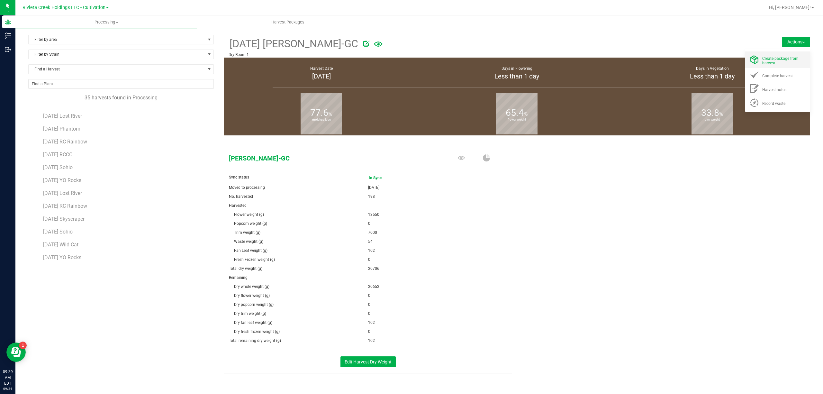
click at [786, 56] on span "Create package from harvest" at bounding box center [780, 60] width 36 height 9
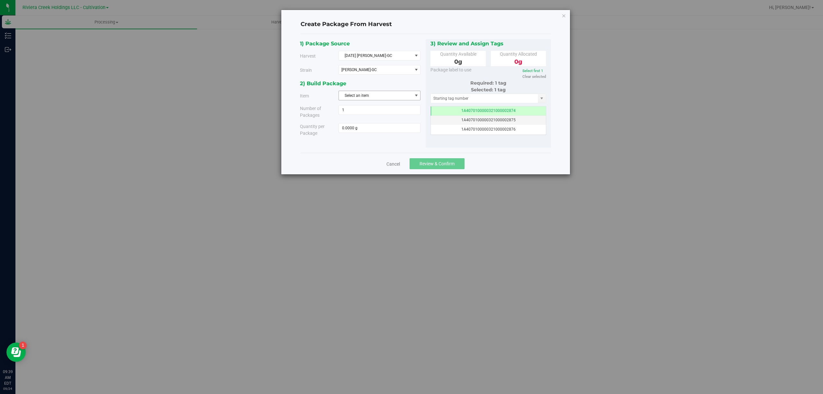
click at [403, 96] on span "Select an item" at bounding box center [375, 95] width 73 height 9
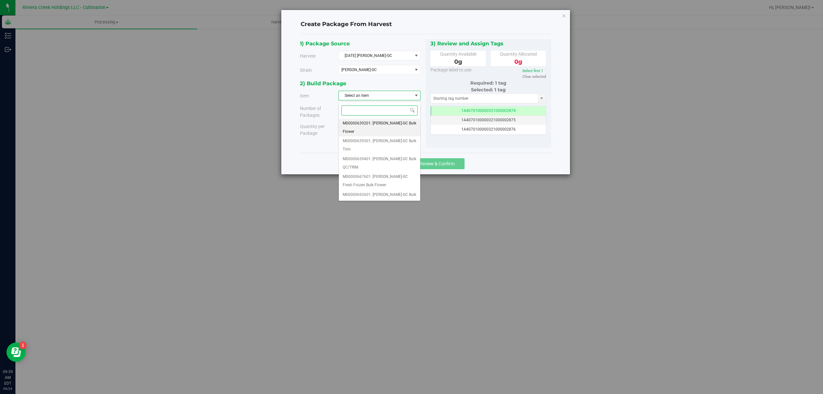
click at [404, 123] on span "M00000639201: [PERSON_NAME]-GC Bulk Flower" at bounding box center [380, 127] width 74 height 16
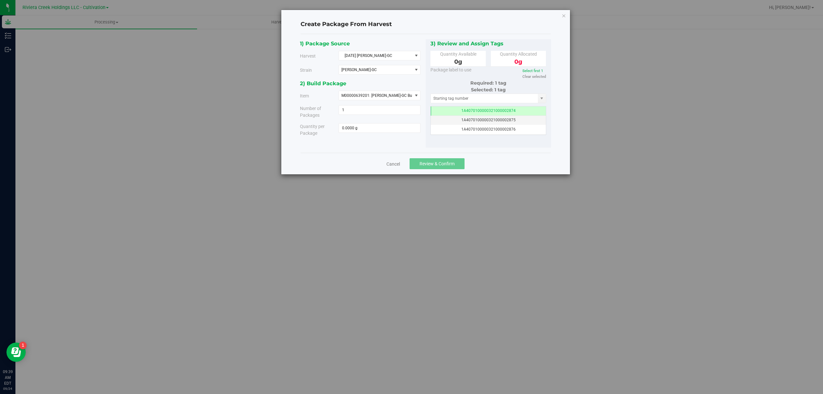
click at [354, 84] on div "2) Build Package" at bounding box center [360, 83] width 121 height 9
click at [366, 93] on span "M00000639201: [PERSON_NAME]-GC Bulk Flower" at bounding box center [375, 95] width 73 height 9
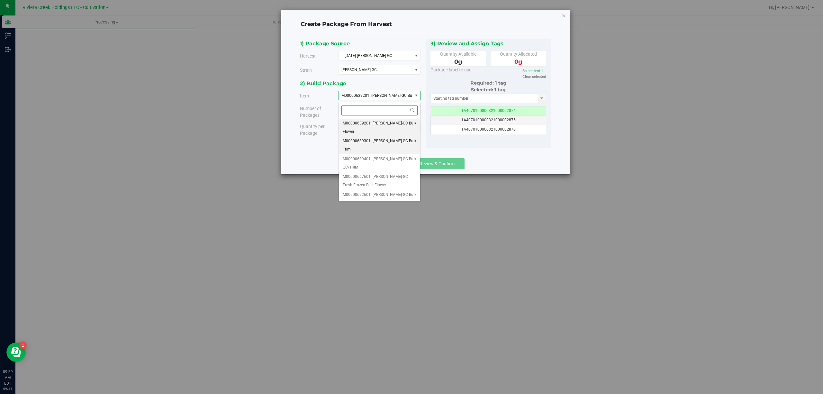
click at [377, 144] on span "M00000639301: [PERSON_NAME]-GC Bulk Trim" at bounding box center [380, 145] width 74 height 16
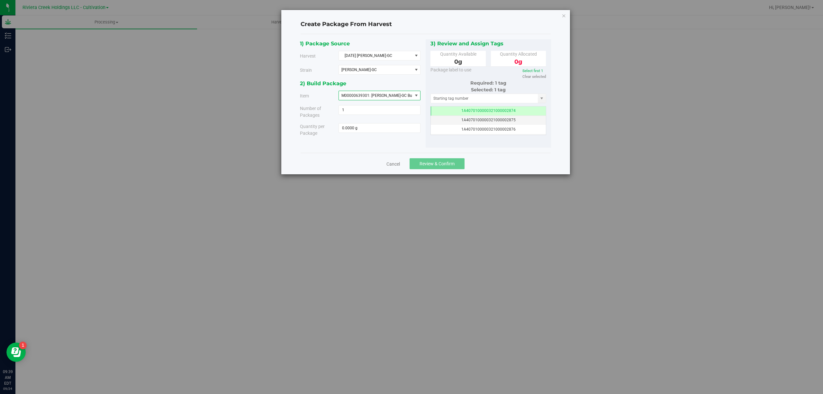
click at [298, 74] on div "Strain" at bounding box center [316, 70] width 43 height 7
click at [563, 14] on icon "button" at bounding box center [563, 16] width 4 height 8
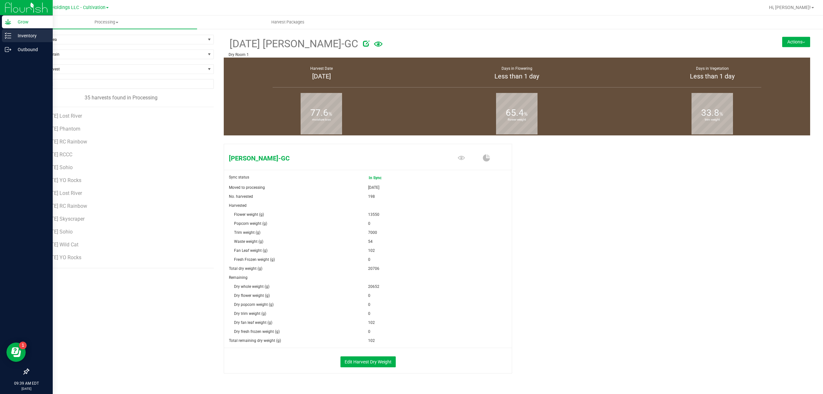
click at [6, 37] on icon at bounding box center [8, 35] width 6 height 6
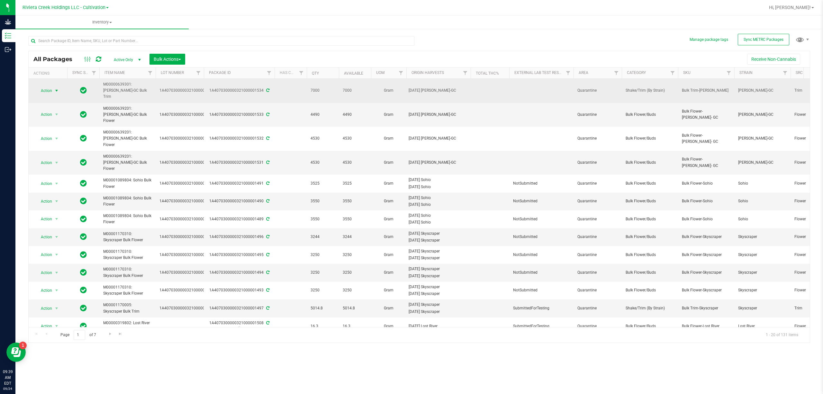
click at [49, 88] on span "Action" at bounding box center [43, 90] width 17 height 9
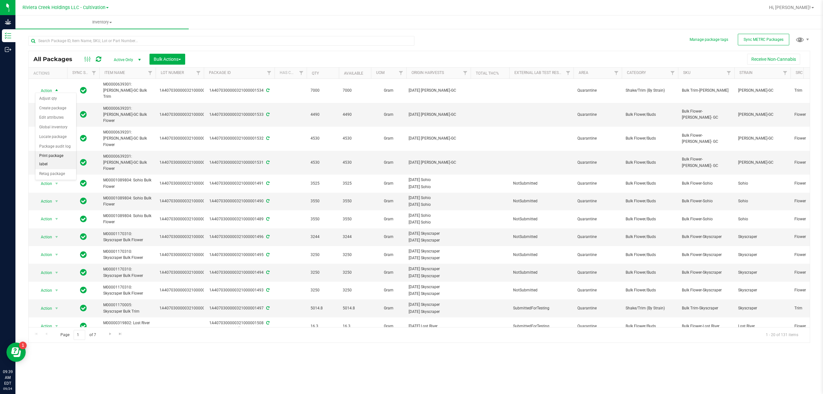
click at [58, 155] on li "Print package label" at bounding box center [55, 160] width 41 height 18
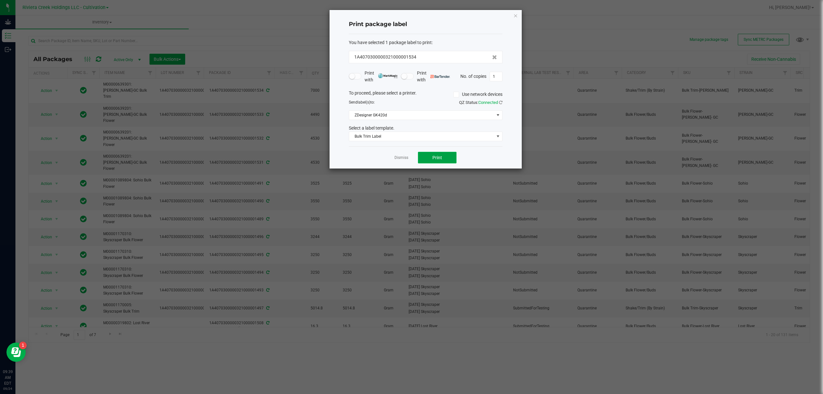
click at [432, 157] on span "Print" at bounding box center [437, 157] width 10 height 5
click at [514, 16] on icon "button" at bounding box center [515, 16] width 4 height 8
